Goal: Task Accomplishment & Management: Use online tool/utility

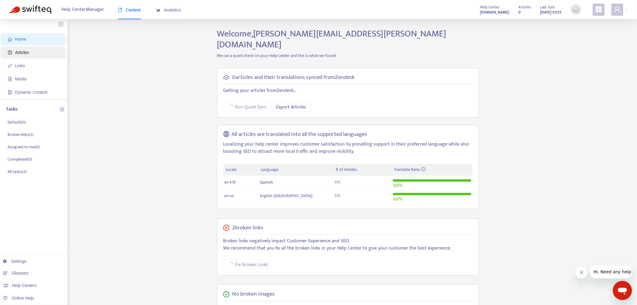
click at [42, 50] on span "Articles" at bounding box center [34, 52] width 53 height 12
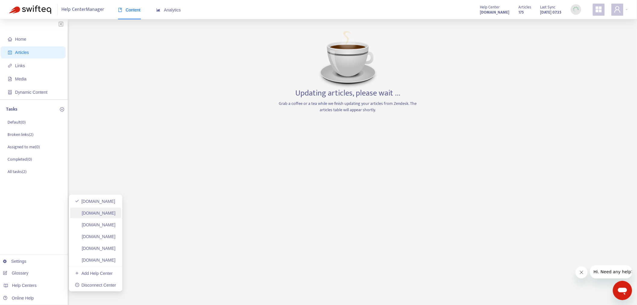
drag, startPoint x: 120, startPoint y: 215, endPoint x: 107, endPoint y: 213, distance: 13.4
click at [116, 215] on link "helpcenter.plexusworldwide.ca" at bounding box center [95, 213] width 41 height 5
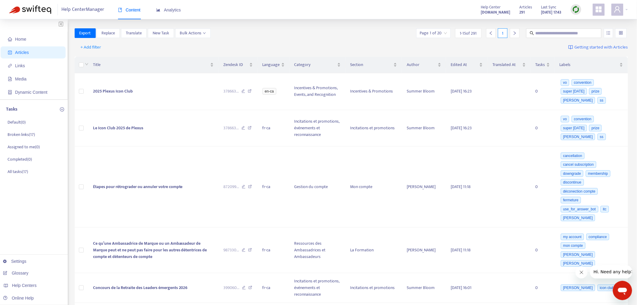
click at [577, 10] on img at bounding box center [576, 10] width 8 height 8
click at [582, 33] on link "Full Sync" at bounding box center [587, 31] width 22 height 7
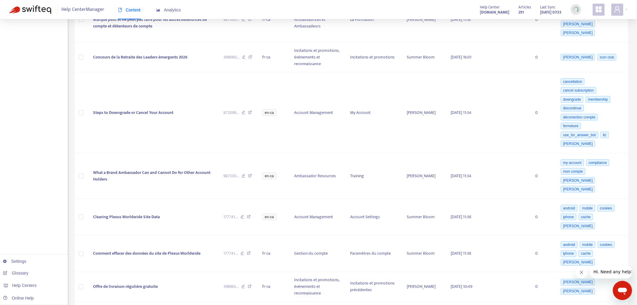
scroll to position [267, 0]
